Goal: Book appointment/travel/reservation

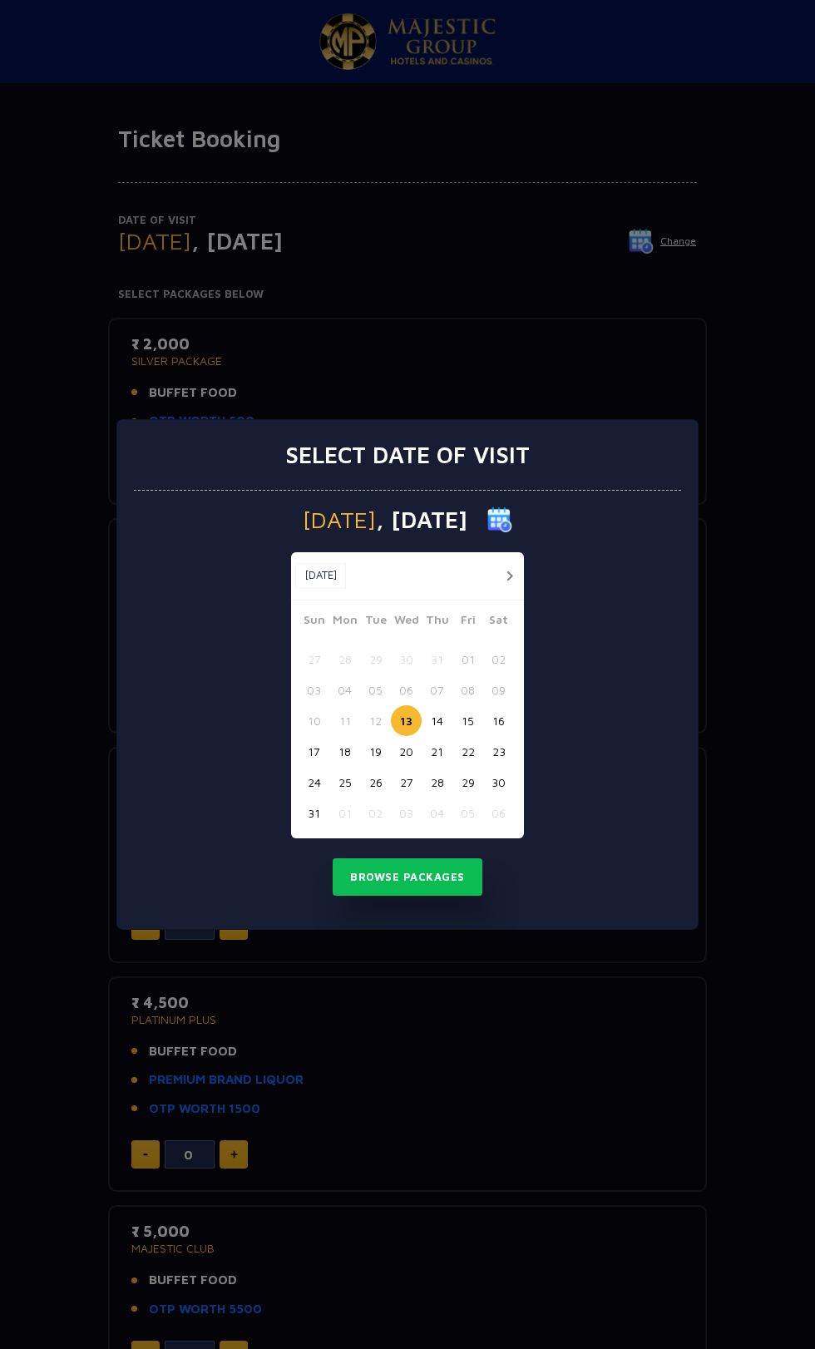
click at [411, 724] on button "13" at bounding box center [406, 720] width 31 height 31
click at [418, 877] on button "Browse Packages" at bounding box center [408, 877] width 150 height 38
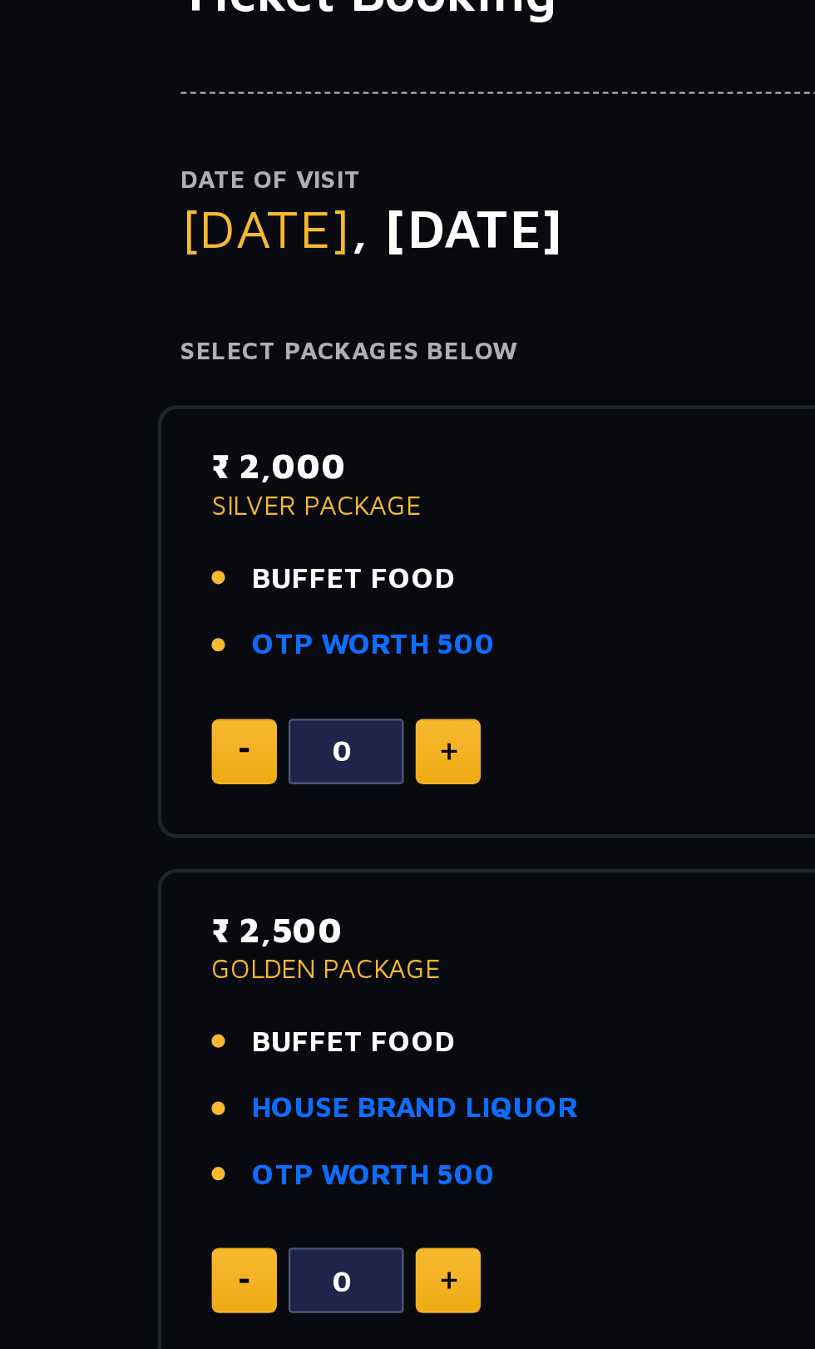
click at [234, 467] on img at bounding box center [233, 467] width 7 height 8
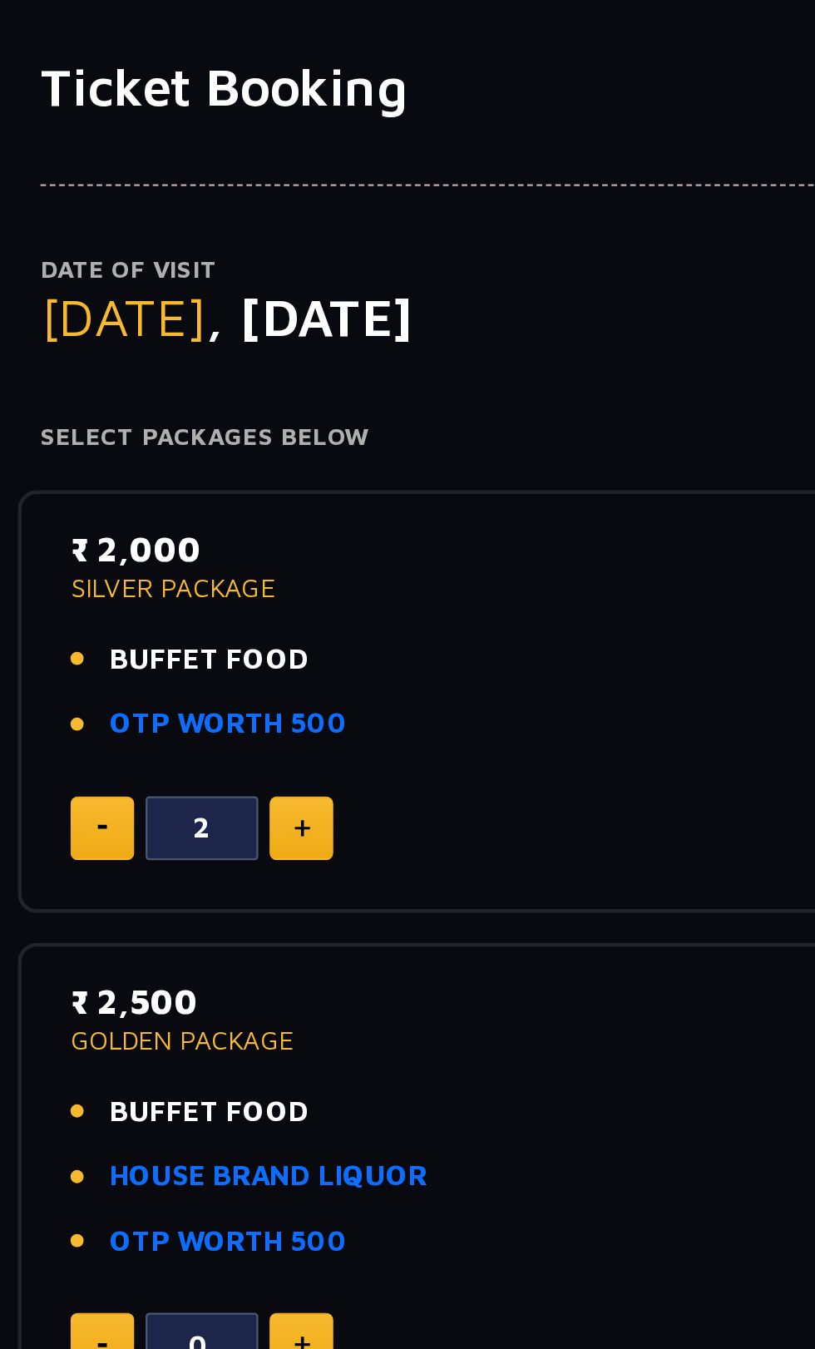
click at [234, 467] on img at bounding box center [233, 467] width 7 height 8
click at [231, 467] on img at bounding box center [233, 467] width 7 height 8
type input "4"
click at [175, 350] on p "₹ 2,000" at bounding box center [407, 344] width 552 height 22
click at [192, 389] on span "BUFFET FOOD" at bounding box center [193, 392] width 88 height 19
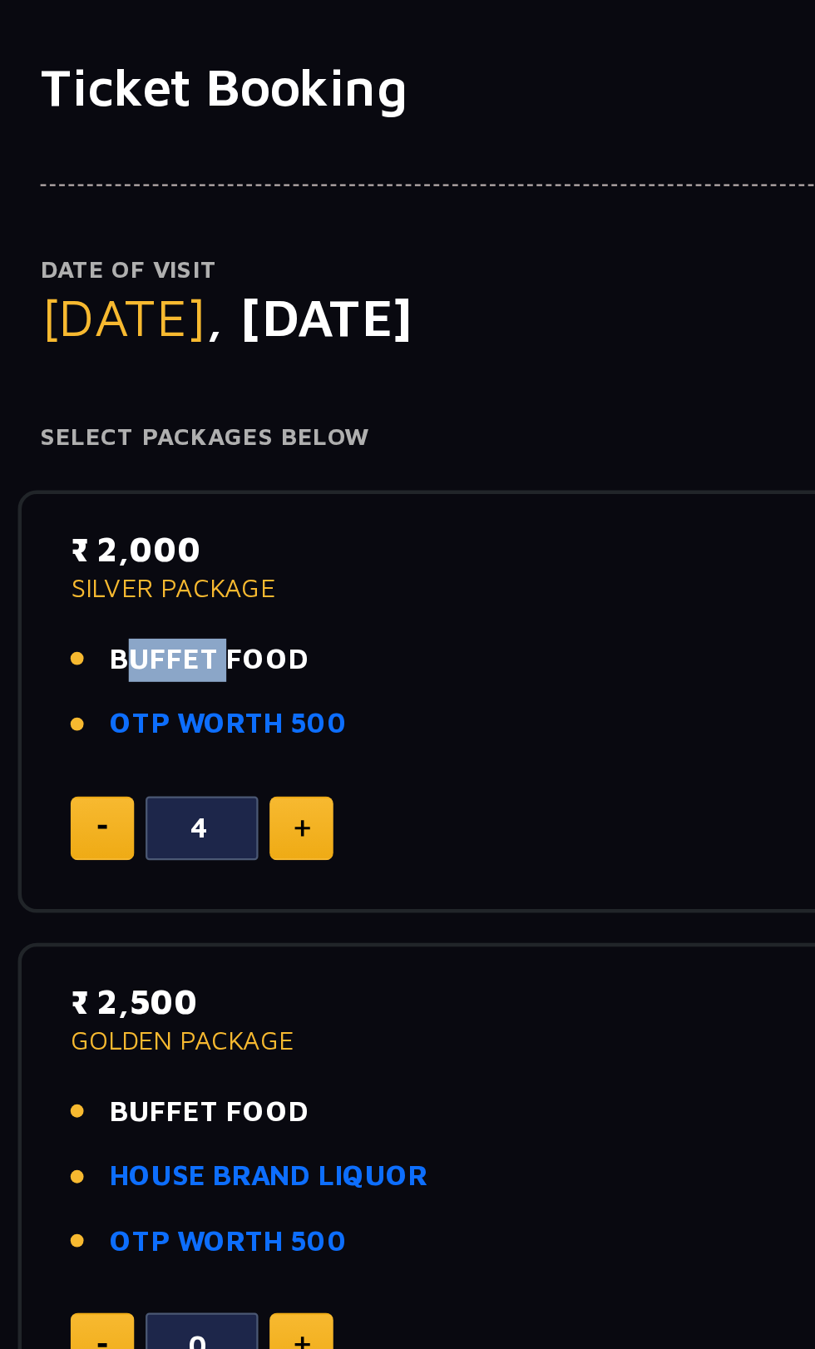
click at [210, 415] on link "OTP WORTH 500" at bounding box center [202, 421] width 106 height 19
